Goal: Information Seeking & Learning: Learn about a topic

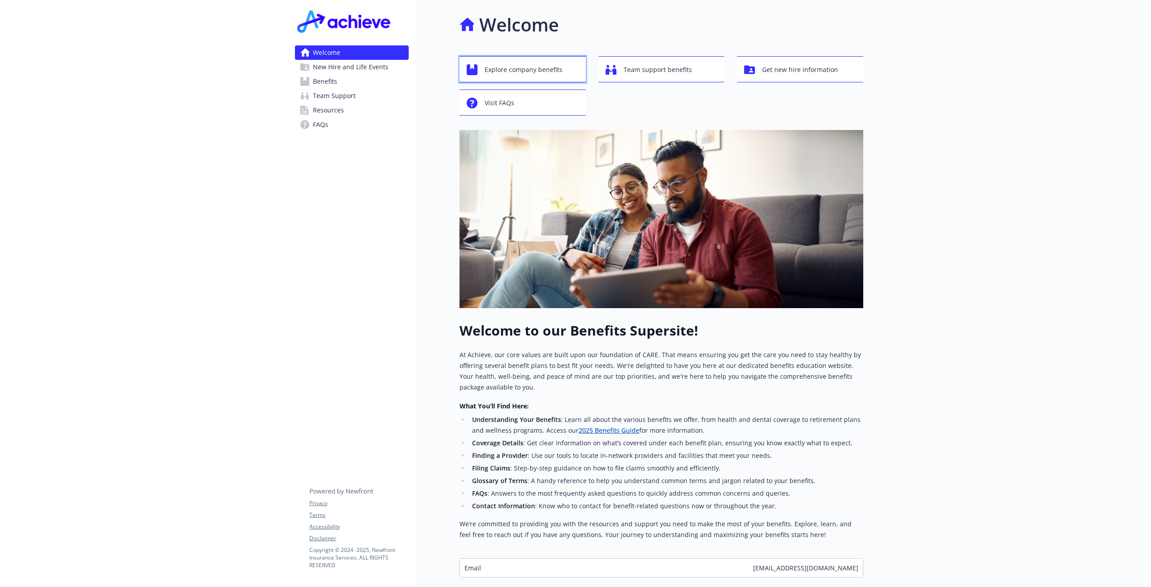
click at [476, 66] on icon "button" at bounding box center [472, 69] width 11 height 11
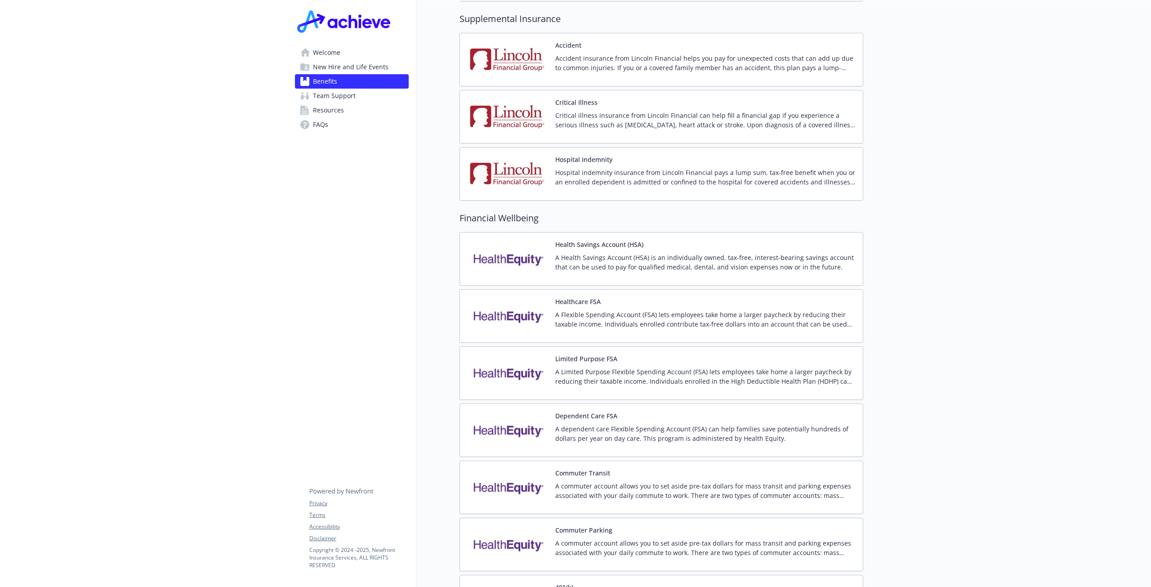
scroll to position [1124, 0]
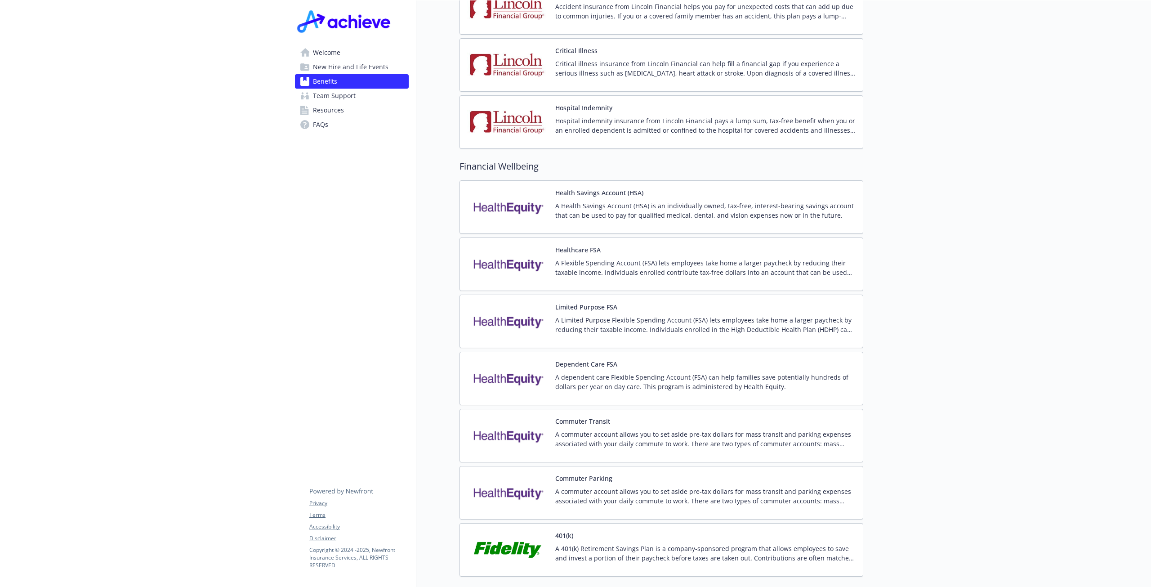
click at [565, 531] on button "401(k)" at bounding box center [564, 535] width 18 height 9
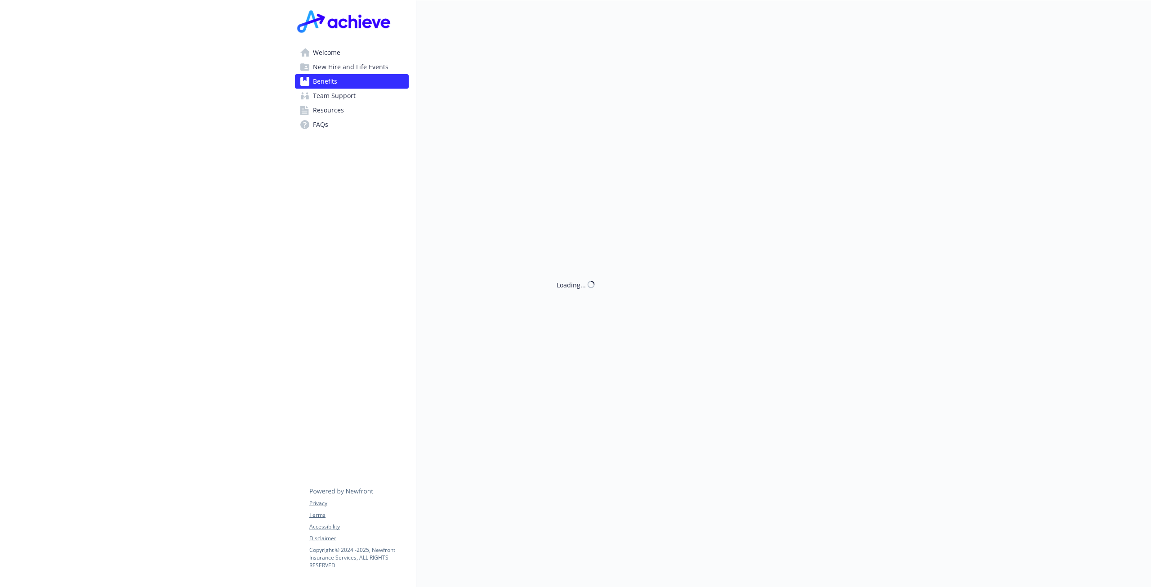
scroll to position [1124, 0]
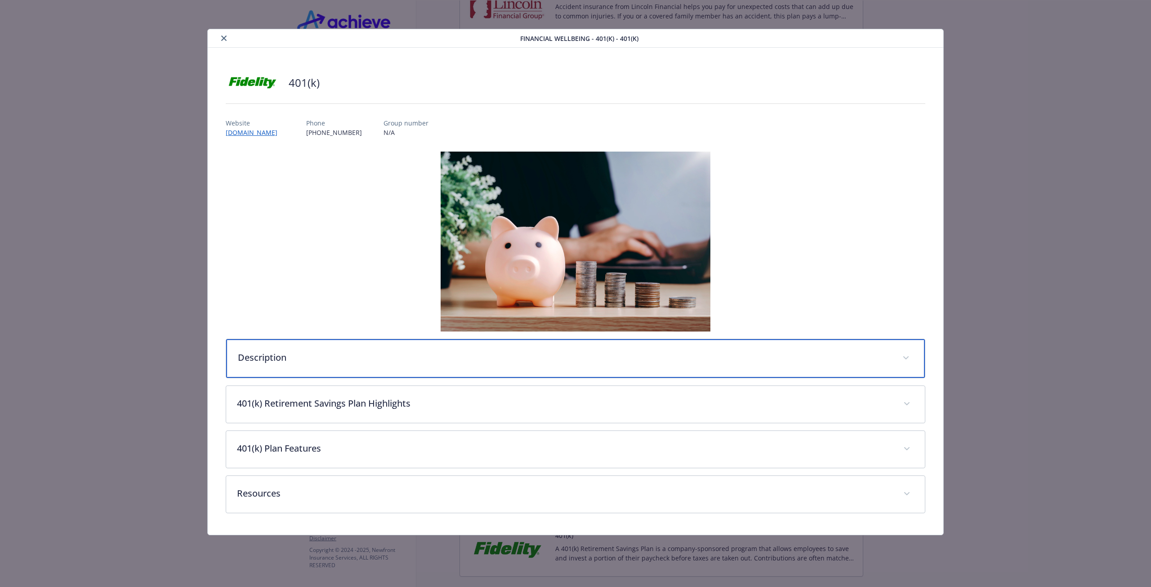
click at [278, 364] on div "Description" at bounding box center [575, 358] width 699 height 39
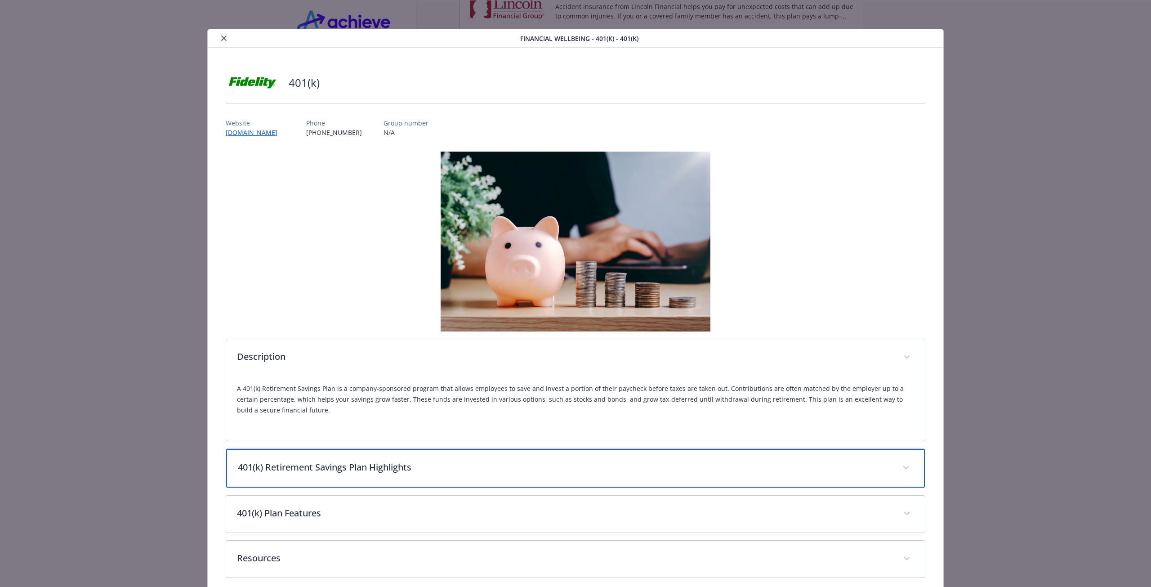
click at [408, 468] on p "401(k) Retirement Savings Plan Highlights" at bounding box center [565, 467] width 654 height 13
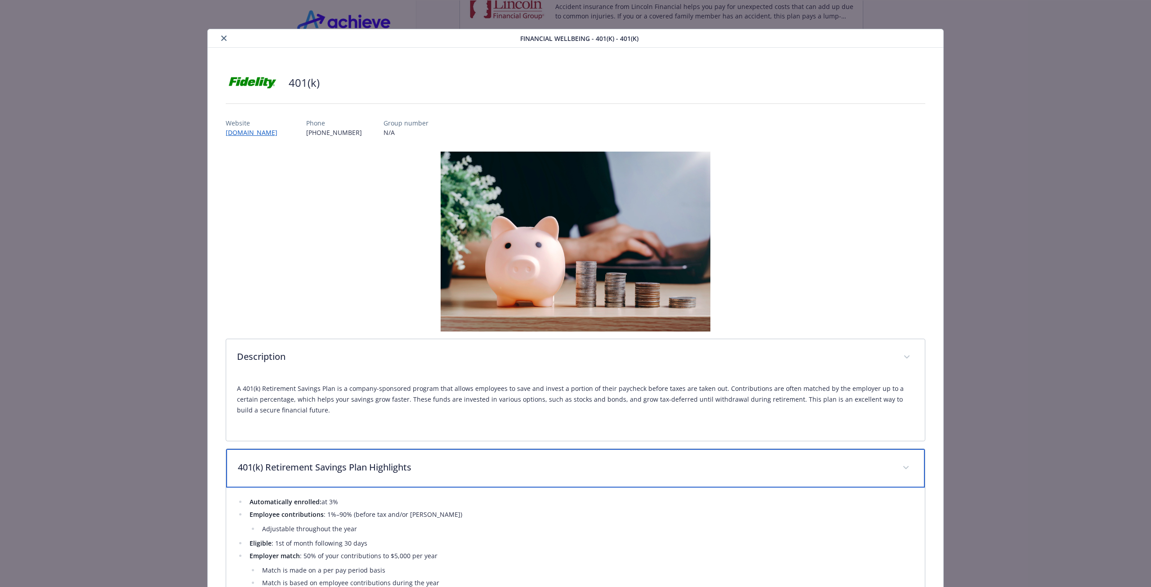
scroll to position [180, 0]
